Goal: Navigation & Orientation: Find specific page/section

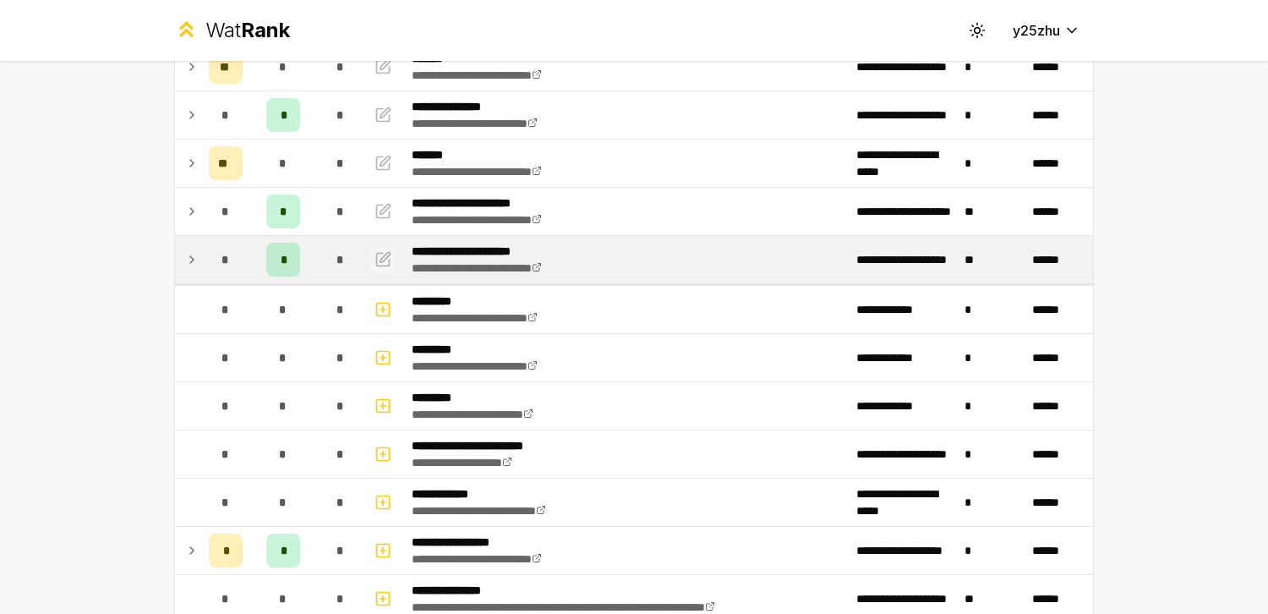
scroll to position [151, 0]
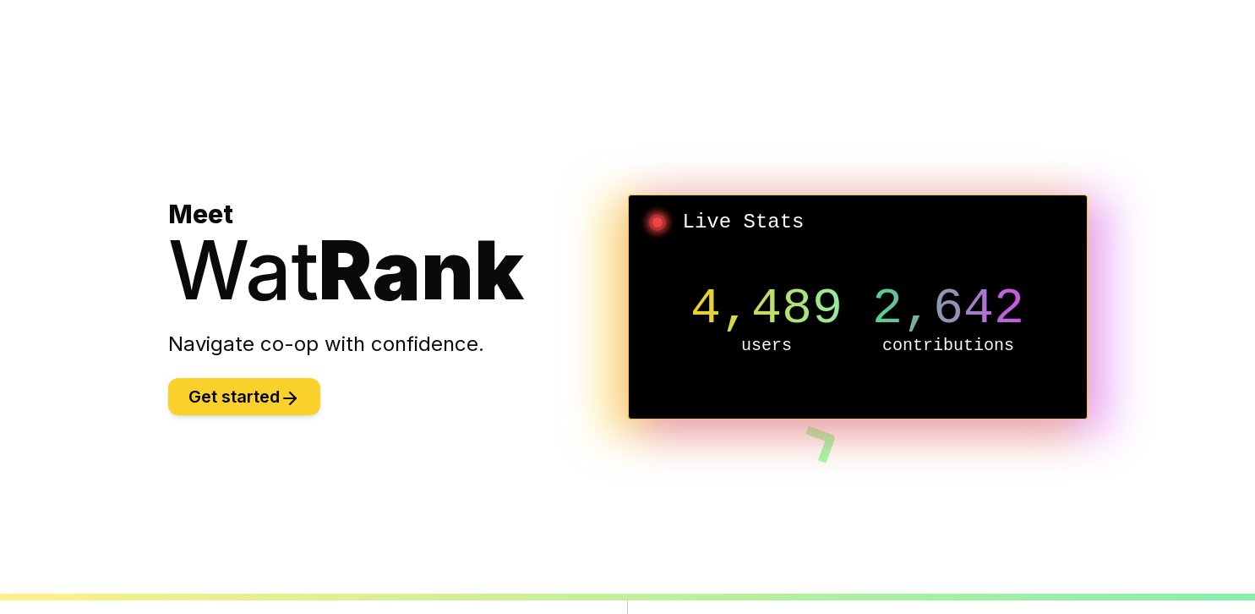
click at [218, 392] on button "Get started" at bounding box center [244, 396] width 152 height 37
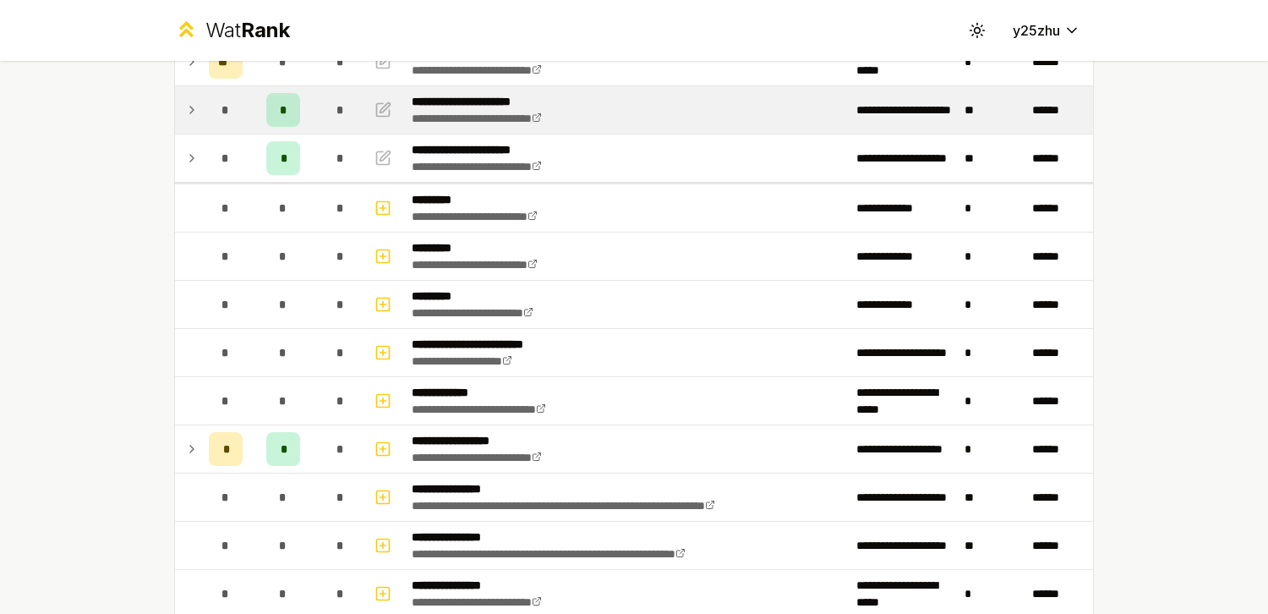
scroll to position [278, 0]
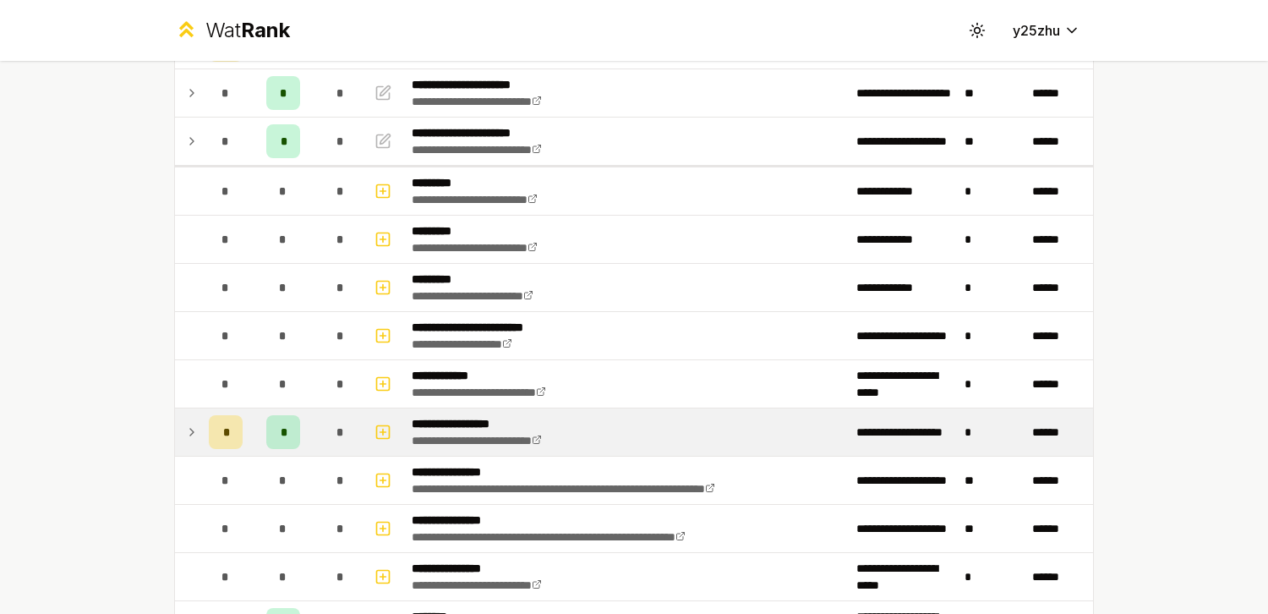
click at [202, 427] on td "*" at bounding box center [225, 431] width 47 height 47
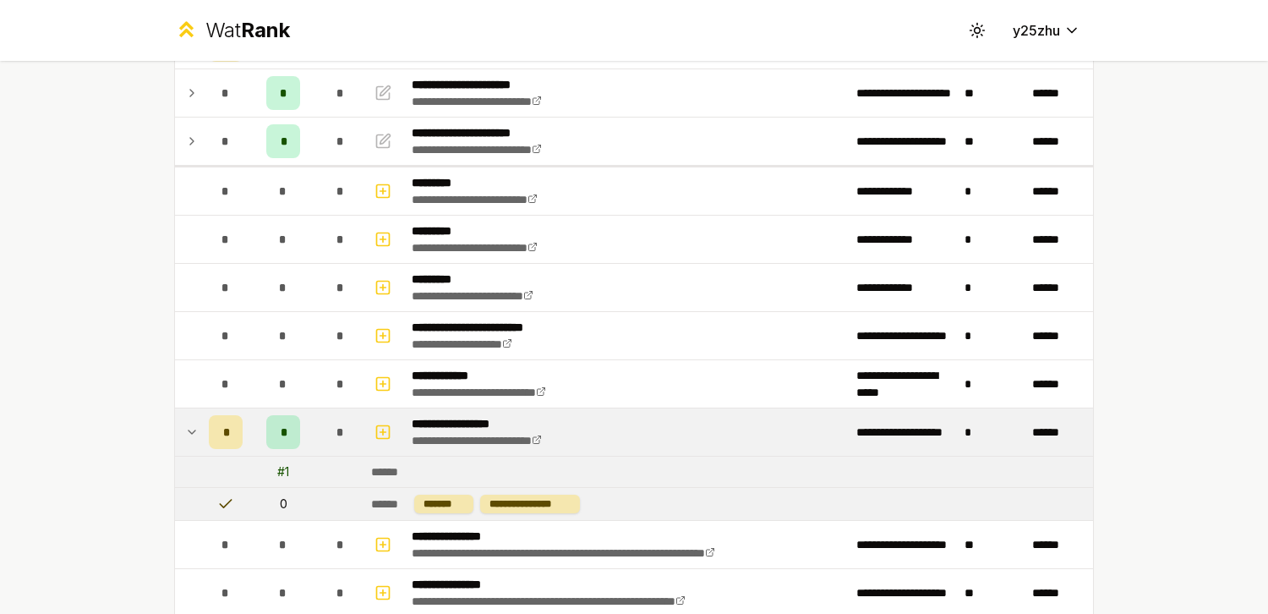
click at [187, 428] on icon at bounding box center [192, 432] width 14 height 20
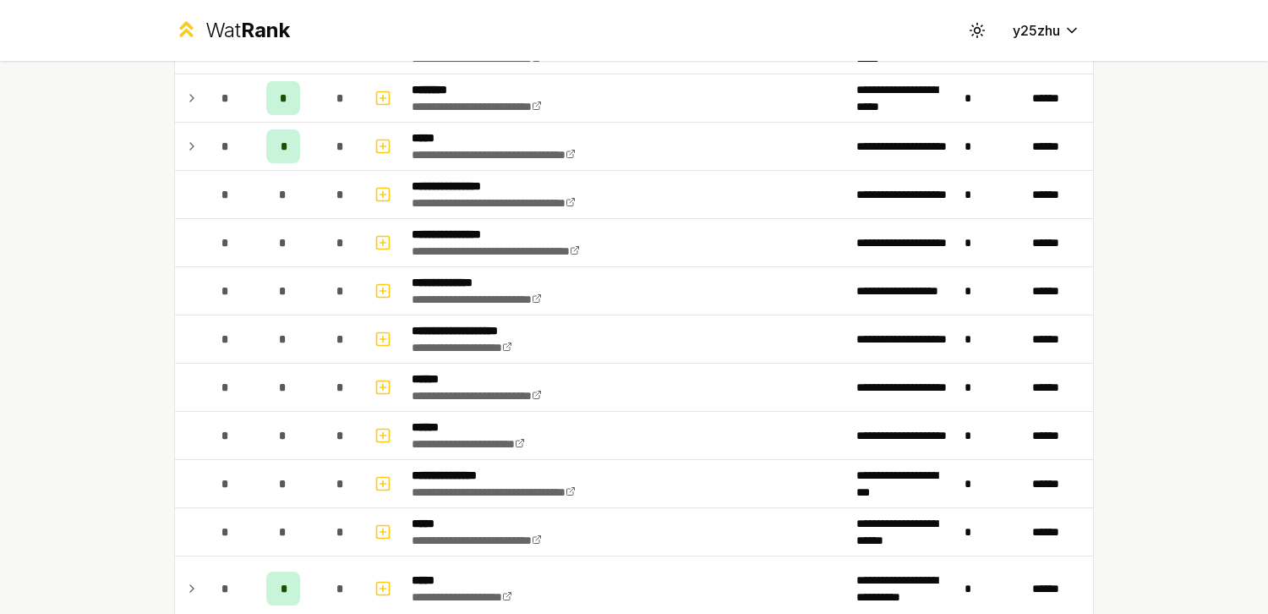
scroll to position [786, 0]
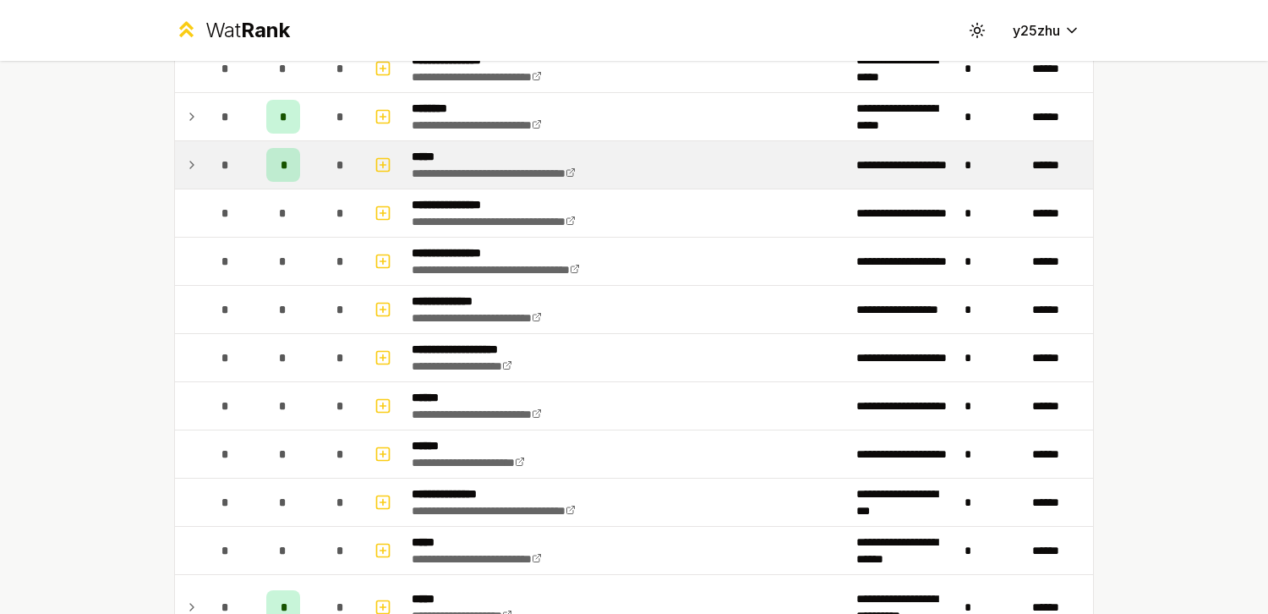
click at [202, 180] on td "*" at bounding box center [225, 164] width 47 height 47
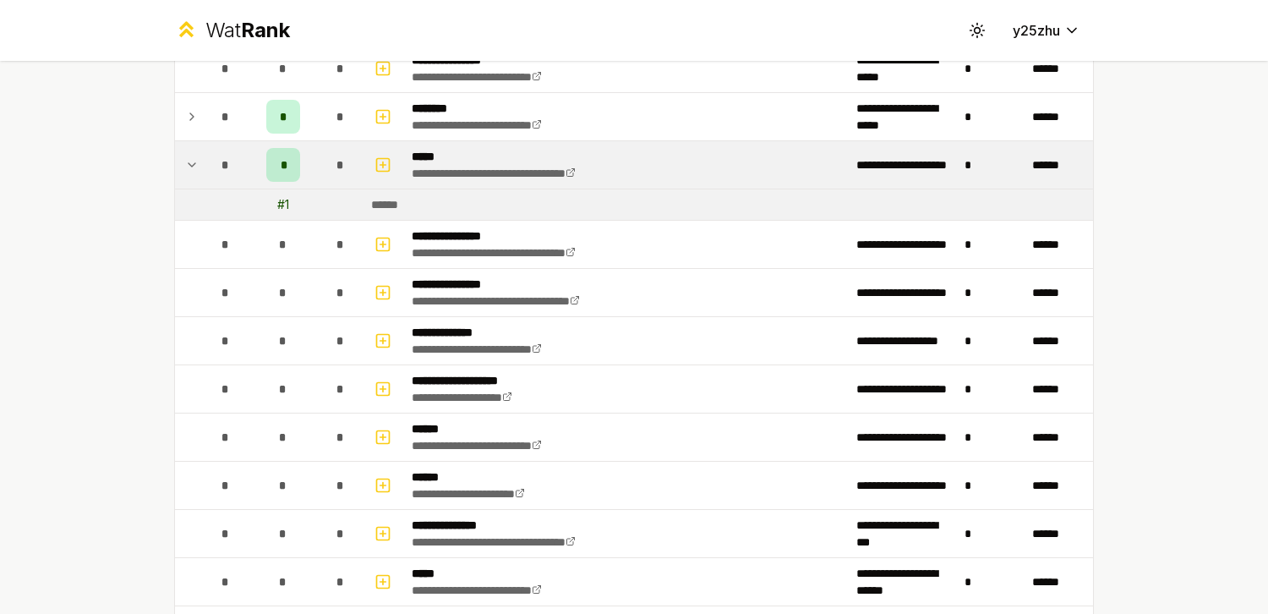
click at [202, 180] on td "*" at bounding box center [225, 164] width 47 height 47
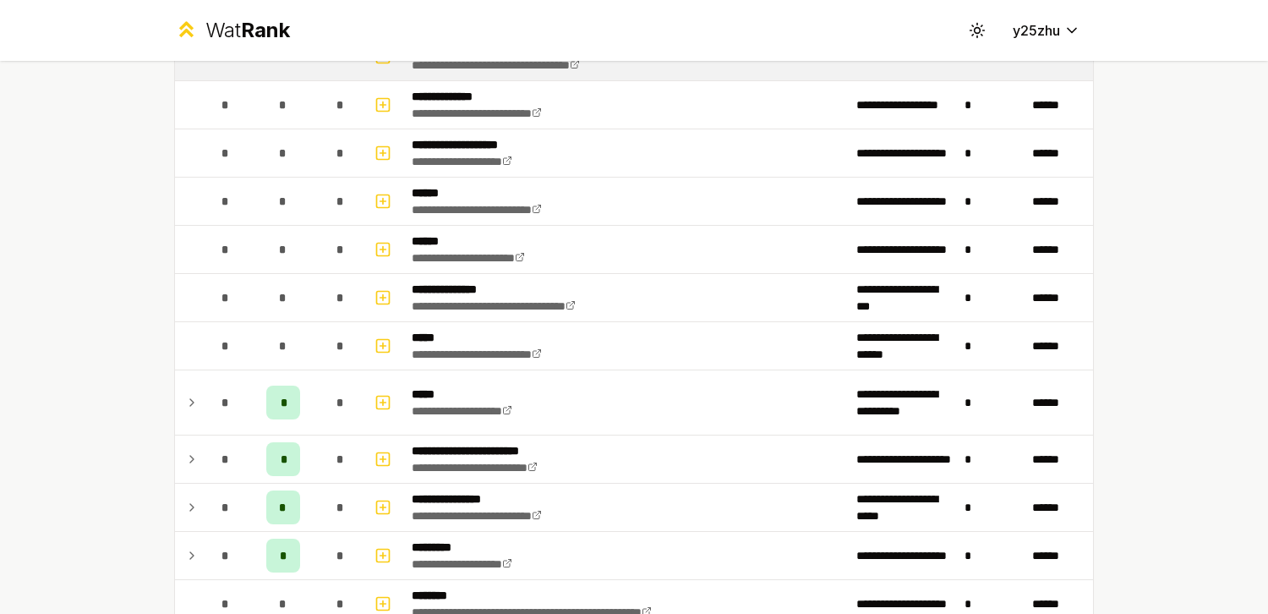
scroll to position [978, 0]
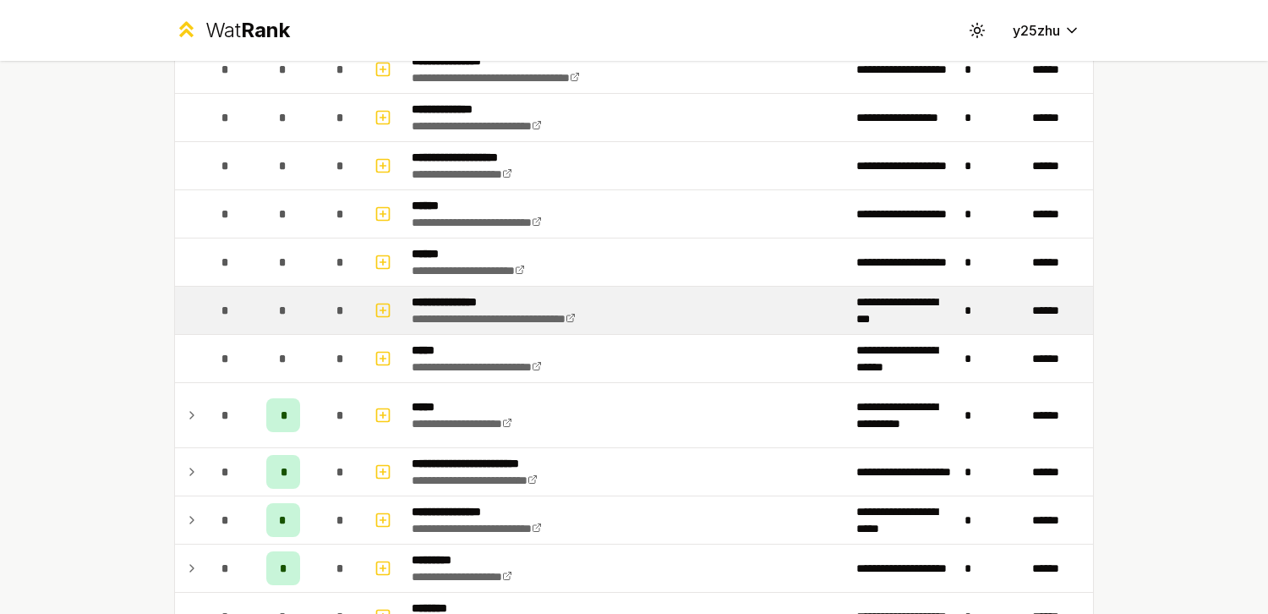
click at [229, 315] on div "*" at bounding box center [226, 310] width 34 height 34
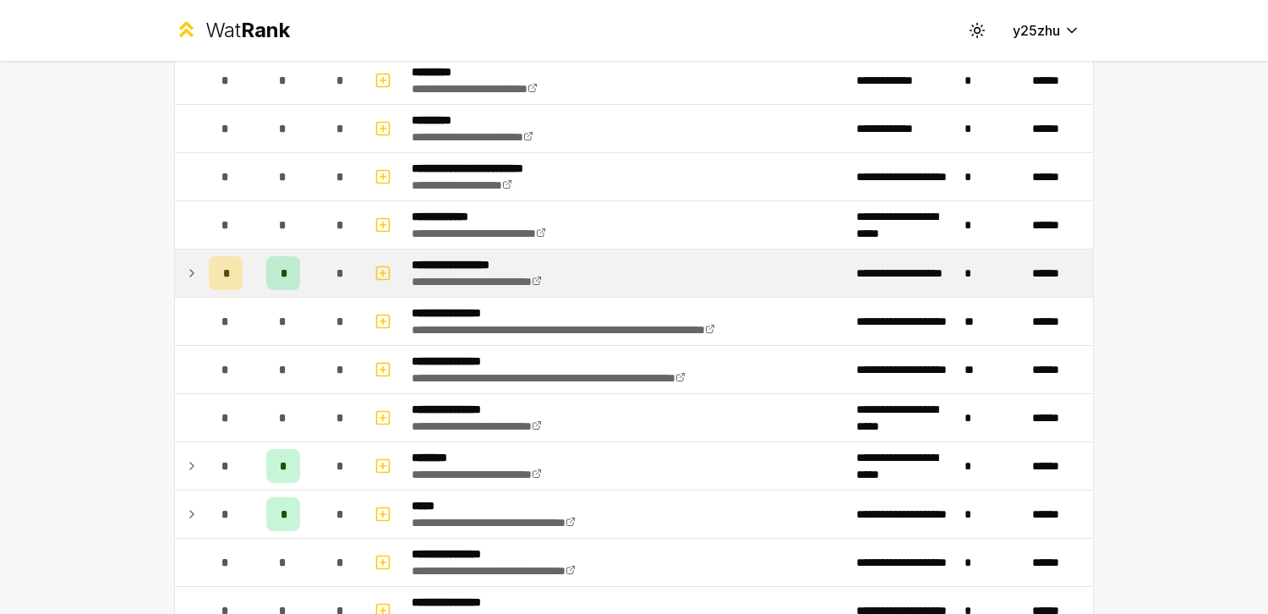
scroll to position [0, 0]
